Goal: Information Seeking & Learning: Understand process/instructions

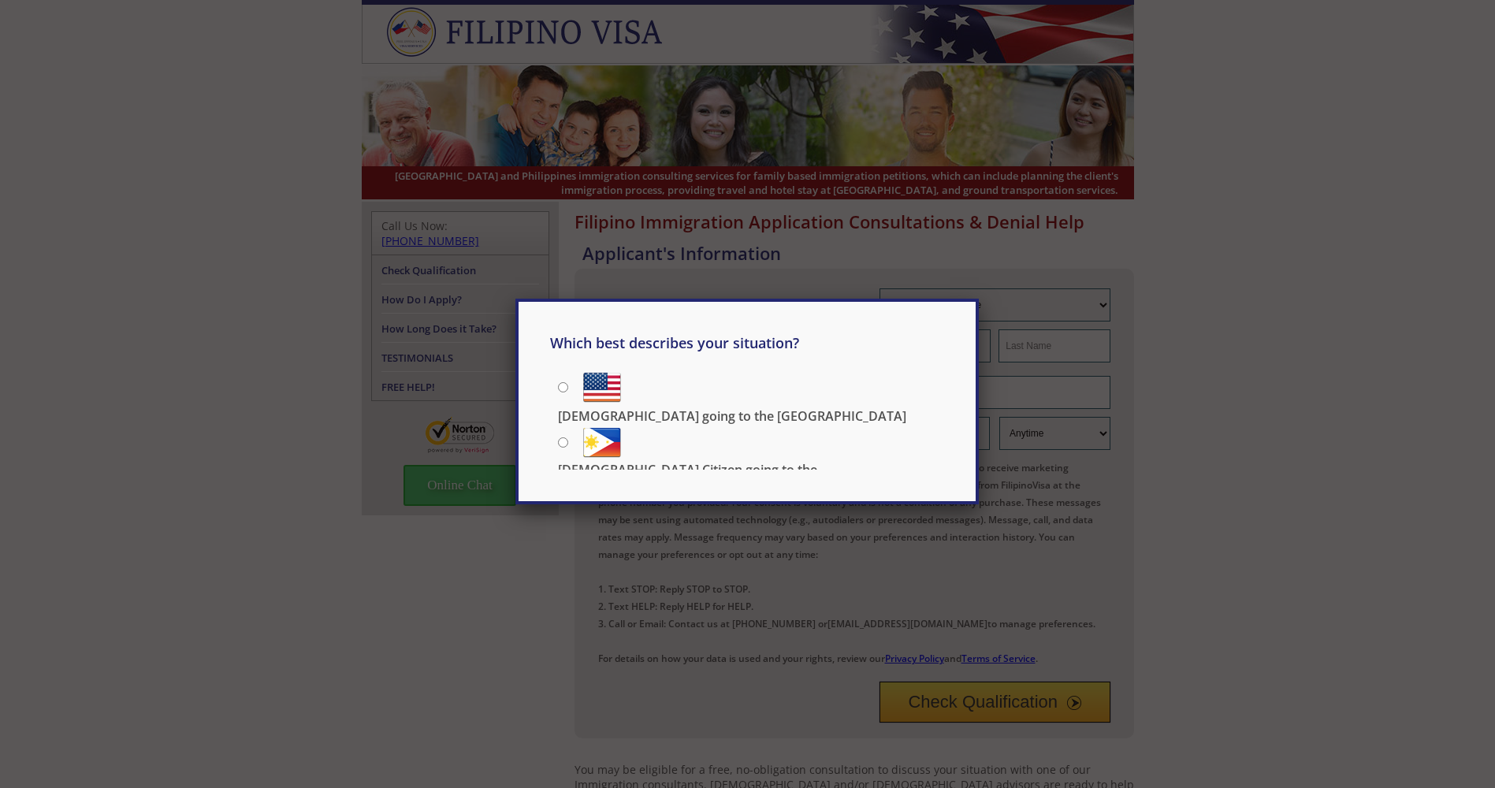
click at [563, 444] on label "[DEMOGRAPHIC_DATA] Citizen going to the [DEMOGRAPHIC_DATA]" at bounding box center [751, 440] width 386 height 35
click at [563, 444] on input "[DEMOGRAPHIC_DATA] Citizen going to the [DEMOGRAPHIC_DATA]" at bounding box center [563, 442] width 10 height 10
radio input "true"
